Goal: Complete application form

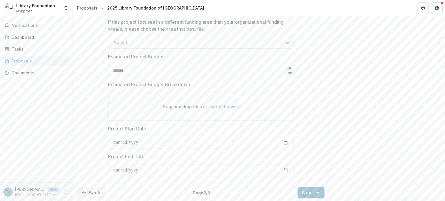
scroll to position [563, 0]
drag, startPoint x: 134, startPoint y: 71, endPoint x: 119, endPoint y: 70, distance: 15.4
click at [119, 70] on input "******" at bounding box center [201, 71] width 186 height 12
type input "******"
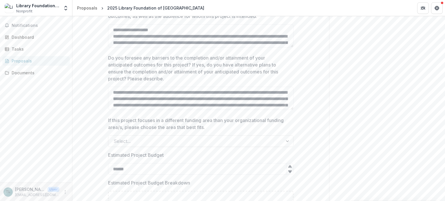
scroll to position [610, 0]
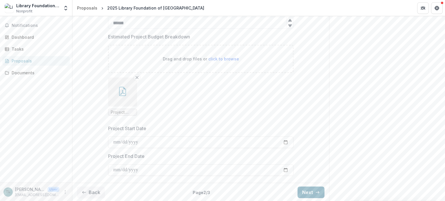
click at [309, 191] on button "Next" at bounding box center [311, 193] width 27 height 12
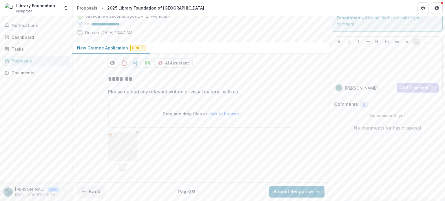
scroll to position [28, 0]
click at [94, 192] on button "Back" at bounding box center [91, 193] width 28 height 12
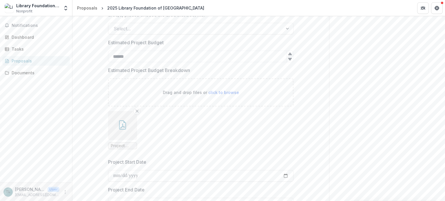
scroll to position [610, 0]
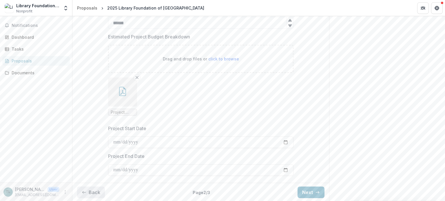
click at [92, 192] on button "Back" at bounding box center [91, 193] width 28 height 12
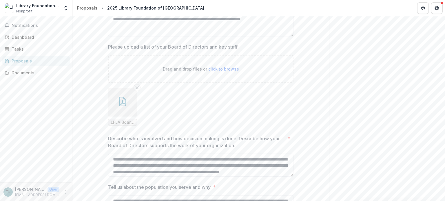
scroll to position [841, 0]
click at [123, 122] on span "LFLA Board and Staff.pdf" at bounding box center [123, 122] width 24 height 5
click at [123, 102] on icon "button" at bounding box center [122, 102] width 5 height 5
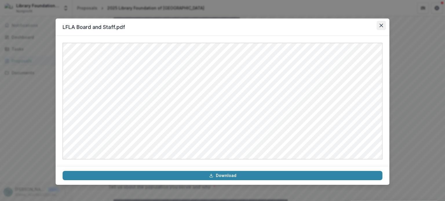
click at [382, 28] on button "Close" at bounding box center [381, 25] width 9 height 9
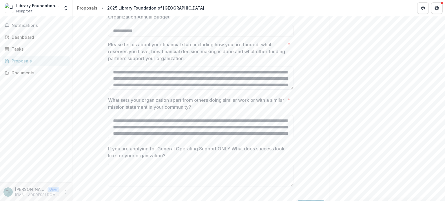
scroll to position [1114, 0]
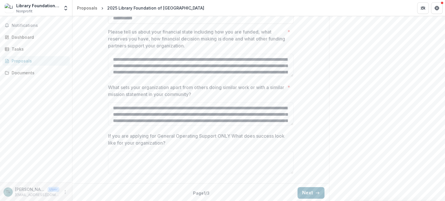
click at [306, 191] on button "Next" at bounding box center [311, 194] width 27 height 12
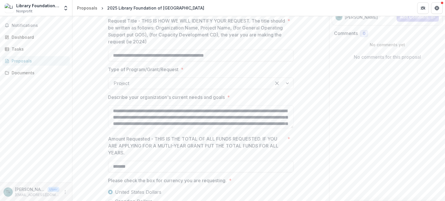
scroll to position [87, 0]
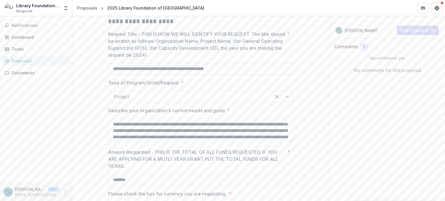
click at [190, 69] on input "**********" at bounding box center [201, 69] width 186 height 12
type input "**********"
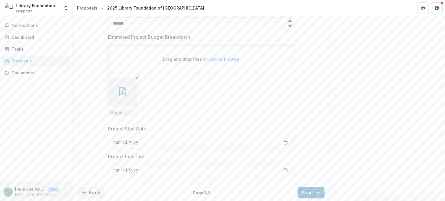
scroll to position [610, 0]
click at [316, 192] on icon "button" at bounding box center [317, 192] width 5 height 5
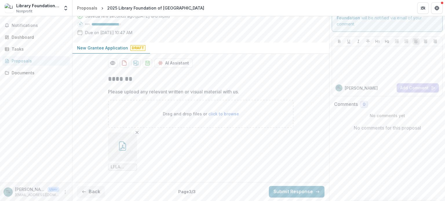
scroll to position [28, 0]
click at [308, 195] on button "Submit Response" at bounding box center [297, 193] width 56 height 12
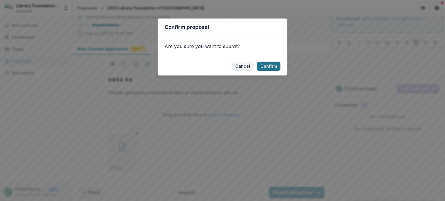
click at [269, 66] on button "Confirm" at bounding box center [268, 66] width 23 height 9
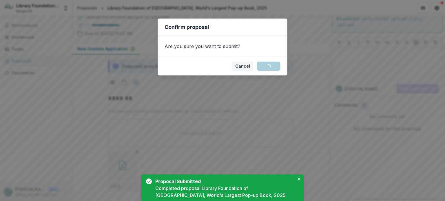
scroll to position [47, 0]
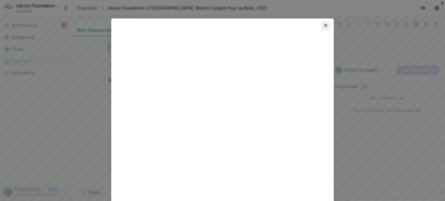
click at [325, 26] on icon "Close" at bounding box center [325, 25] width 3 height 3
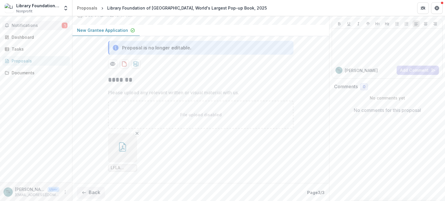
click at [32, 27] on span "Notifications" at bounding box center [37, 25] width 50 height 5
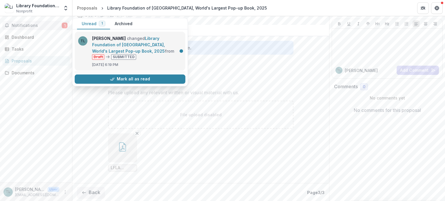
click at [154, 47] on link "Library Foundation of [GEOGRAPHIC_DATA], World's Largest Pop-up Book, 2025" at bounding box center [128, 45] width 73 height 18
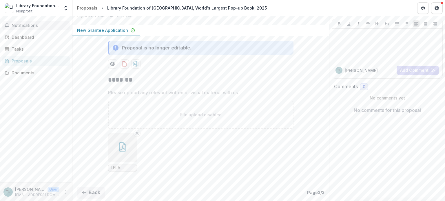
click at [35, 26] on span "Notifications" at bounding box center [40, 25] width 56 height 5
